Goal: Task Accomplishment & Management: Manage account settings

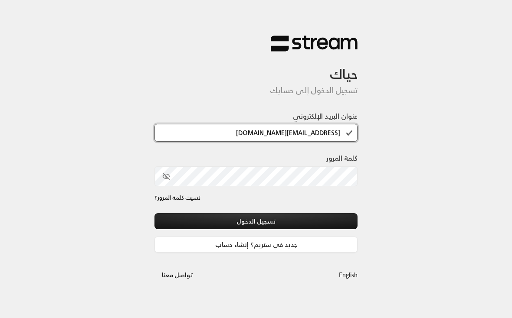
type input "[EMAIL_ADDRESS][DOMAIN_NAME]"
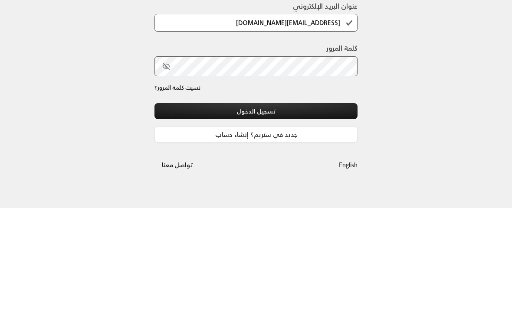
click at [279, 213] on button "تسجيل الدخول" at bounding box center [255, 221] width 203 height 16
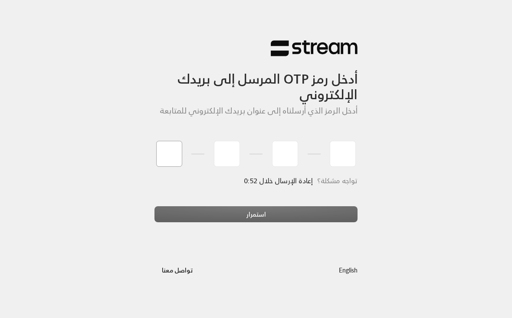
click at [173, 145] on input "tel" at bounding box center [169, 154] width 26 height 26
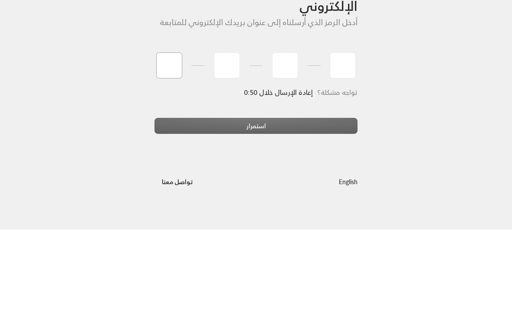
type input "3"
type input "4"
type input "2"
type input "4"
click at [338, 207] on div "استمرار" at bounding box center [255, 218] width 203 height 23
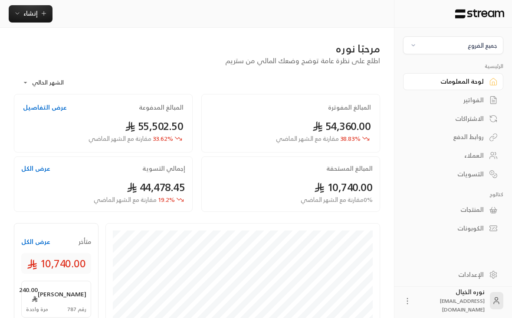
click at [486, 45] on div "جميع الفروع" at bounding box center [483, 45] width 30 height 9
click at [485, 90] on li "النرجس - An Narjis" at bounding box center [453, 85] width 89 height 17
click at [64, 302] on div "العنود الحمادي 1,500.00 رقم 821 مرة واحدة" at bounding box center [56, 299] width 70 height 37
click at [477, 99] on div "الفواتير" at bounding box center [449, 100] width 70 height 9
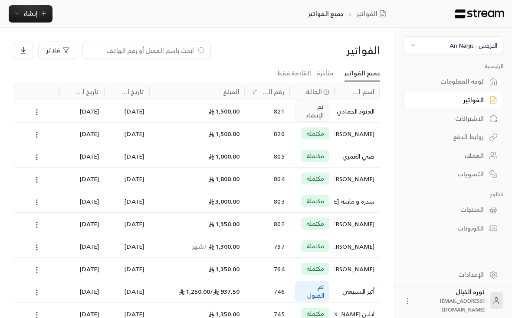
scroll to position [0, 0]
click at [319, 113] on span "تم الإنشاء" at bounding box center [312, 110] width 23 height 17
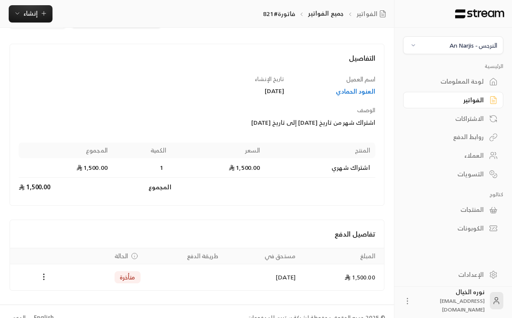
scroll to position [32, 0]
click at [44, 279] on icon "Payments" at bounding box center [43, 277] width 9 height 9
click at [96, 302] on li "تغيير الحالة الى مدفوعة" at bounding box center [76, 300] width 67 height 16
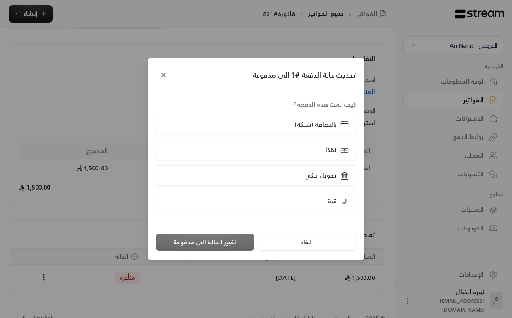
click at [332, 180] on p "تحويل بنكي" at bounding box center [320, 175] width 33 height 9
click at [238, 251] on button "تغيير الحالة الى مدفوعة" at bounding box center [205, 242] width 98 height 17
